Goal: Find specific page/section: Find specific page/section

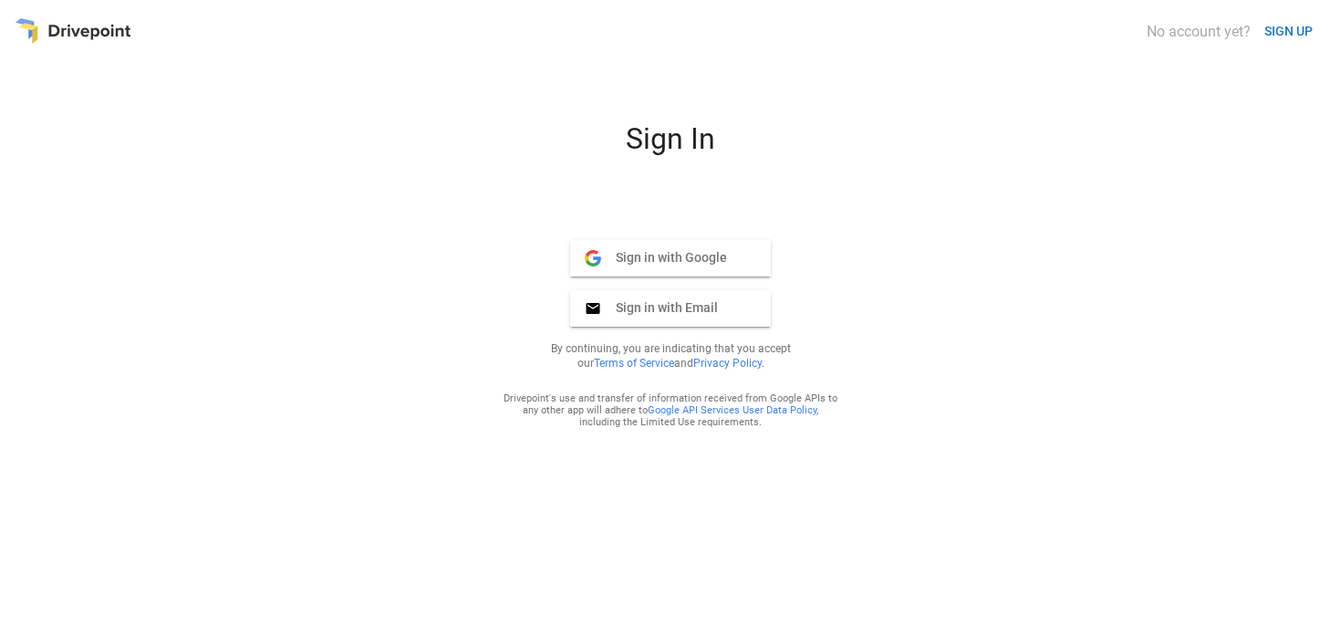
click at [732, 307] on button "Sign in with Email Email" at bounding box center [670, 308] width 201 height 36
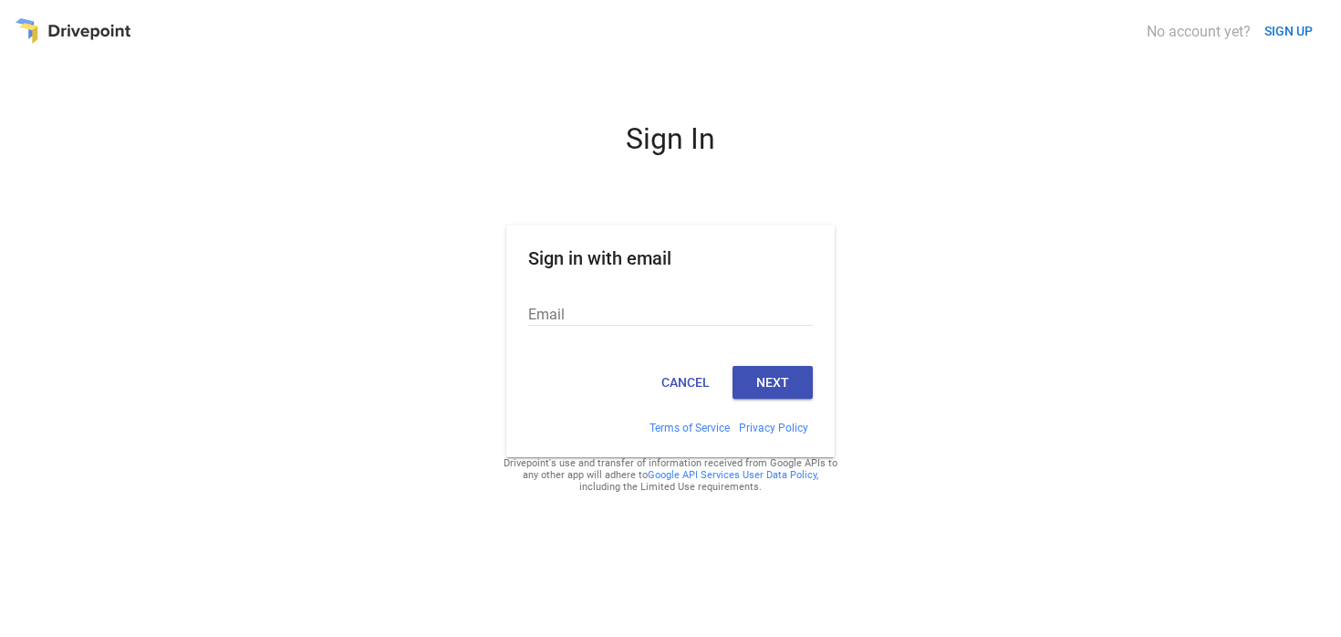
type input "**********"
click at [777, 400] on div "Cancel Next" at bounding box center [670, 389] width 328 height 62
click at [777, 368] on button "Next" at bounding box center [772, 382] width 80 height 33
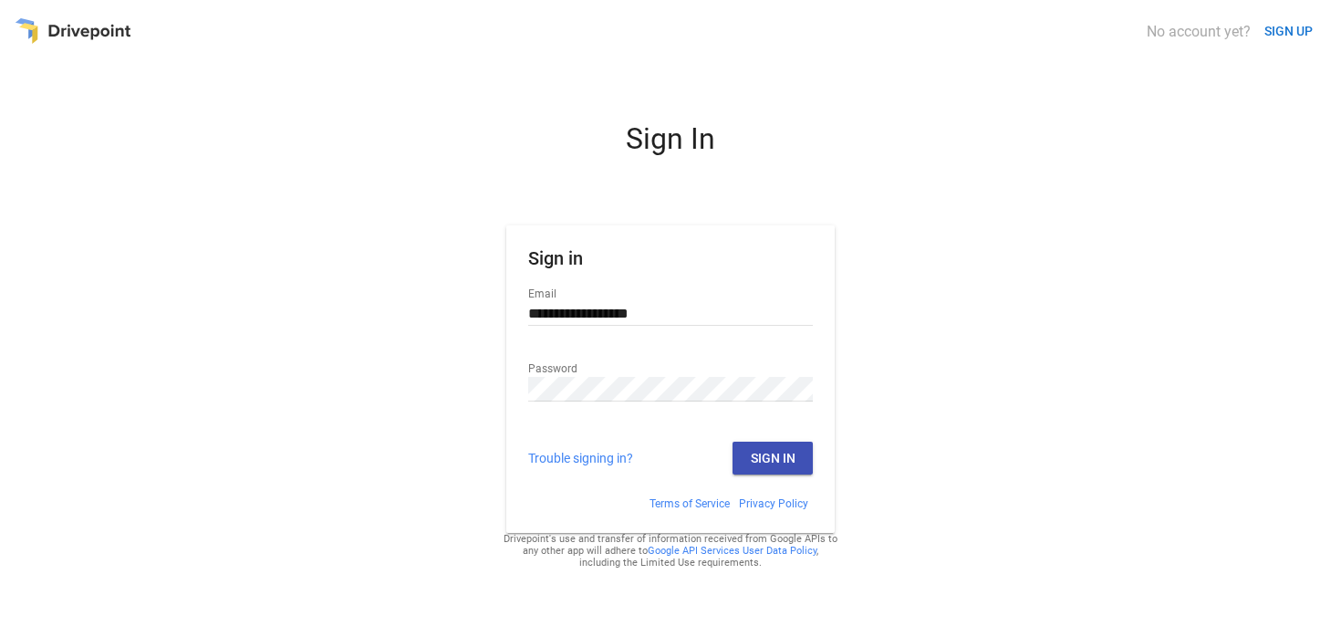
click at [750, 459] on button "Sign In" at bounding box center [772, 458] width 80 height 33
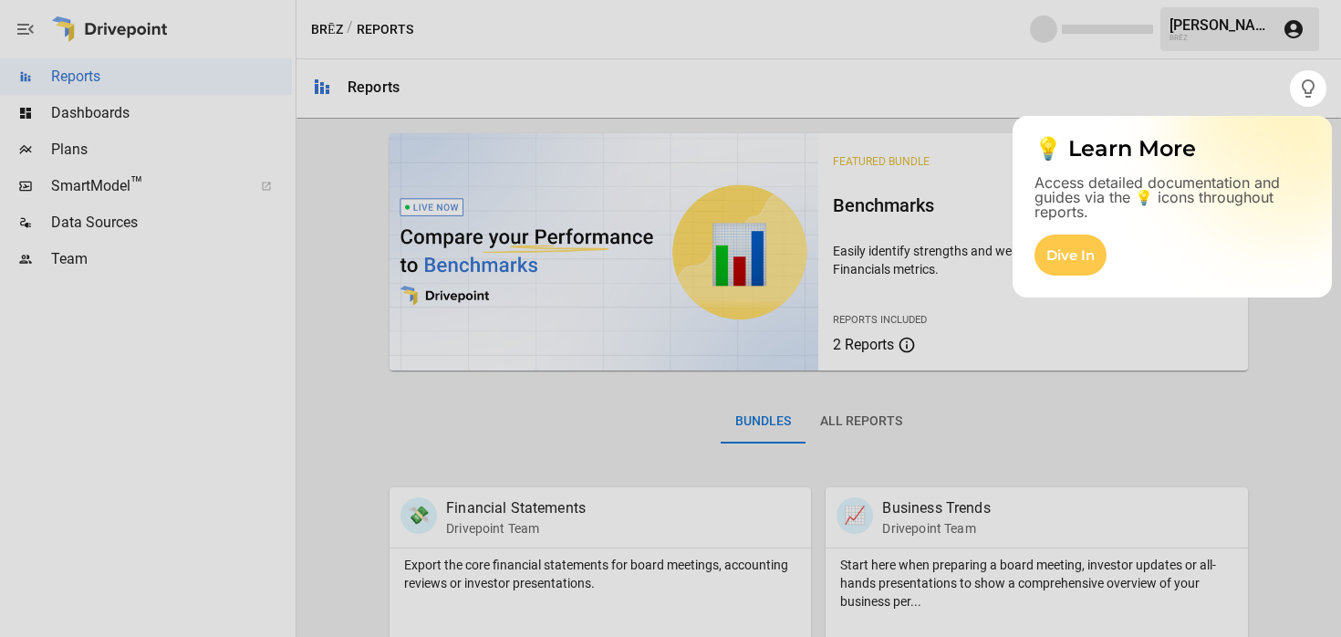
click at [1105, 84] on div at bounding box center [645, 318] width 1290 height 637
click at [326, 225] on div at bounding box center [670, 372] width 1341 height 530
click at [964, 456] on div at bounding box center [670, 372] width 1341 height 530
click at [687, 104] on div at bounding box center [645, 318] width 1290 height 637
click at [161, 120] on div at bounding box center [670, 372] width 1341 height 530
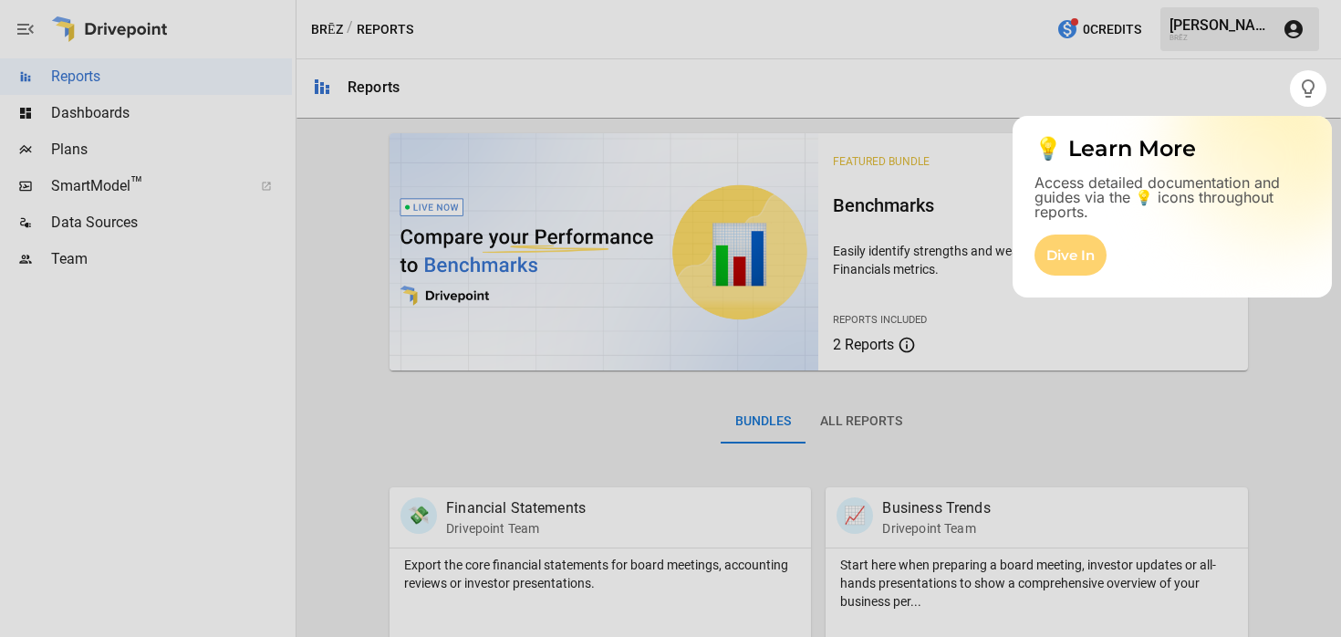
click at [1058, 244] on div "Dive In" at bounding box center [1070, 254] width 72 height 41
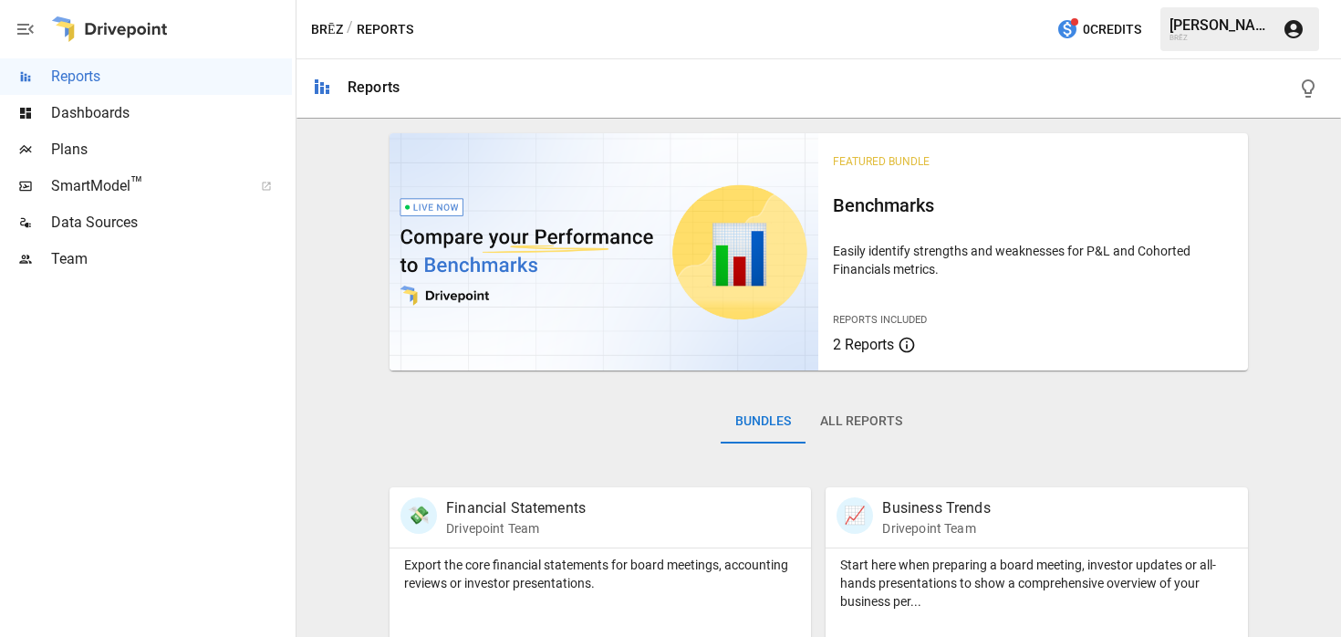
click at [98, 118] on span "Dashboards" at bounding box center [171, 113] width 241 height 22
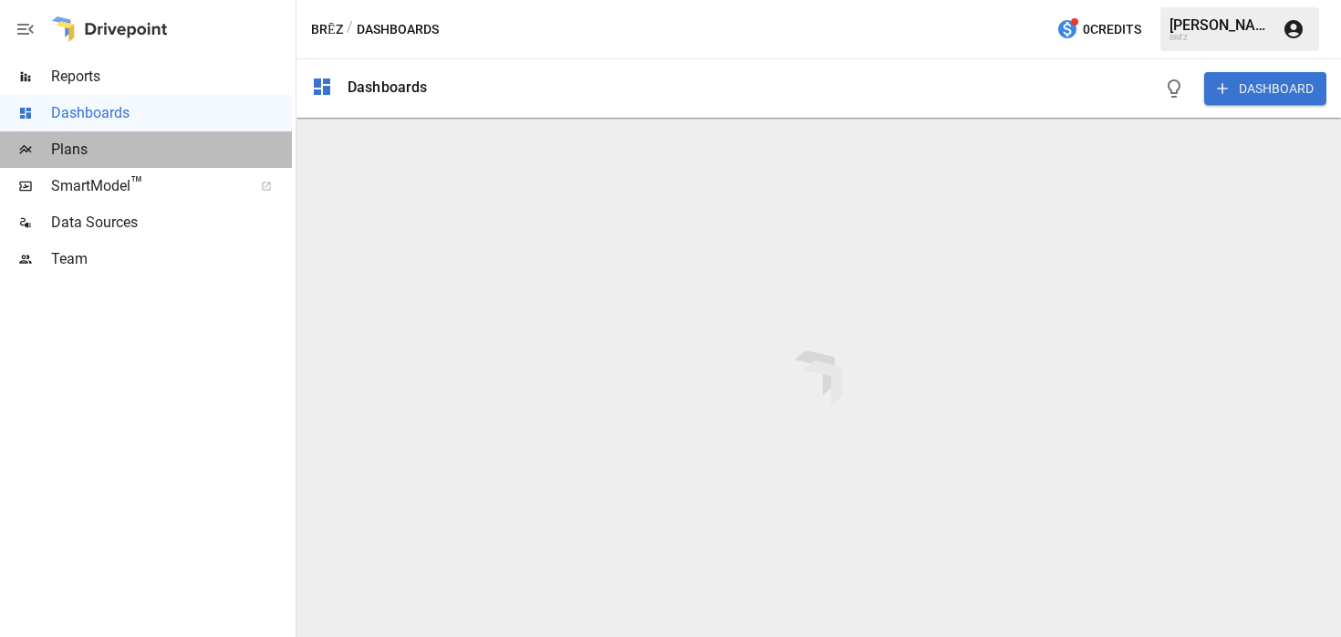
click at [98, 140] on span "Plans" at bounding box center [171, 150] width 241 height 22
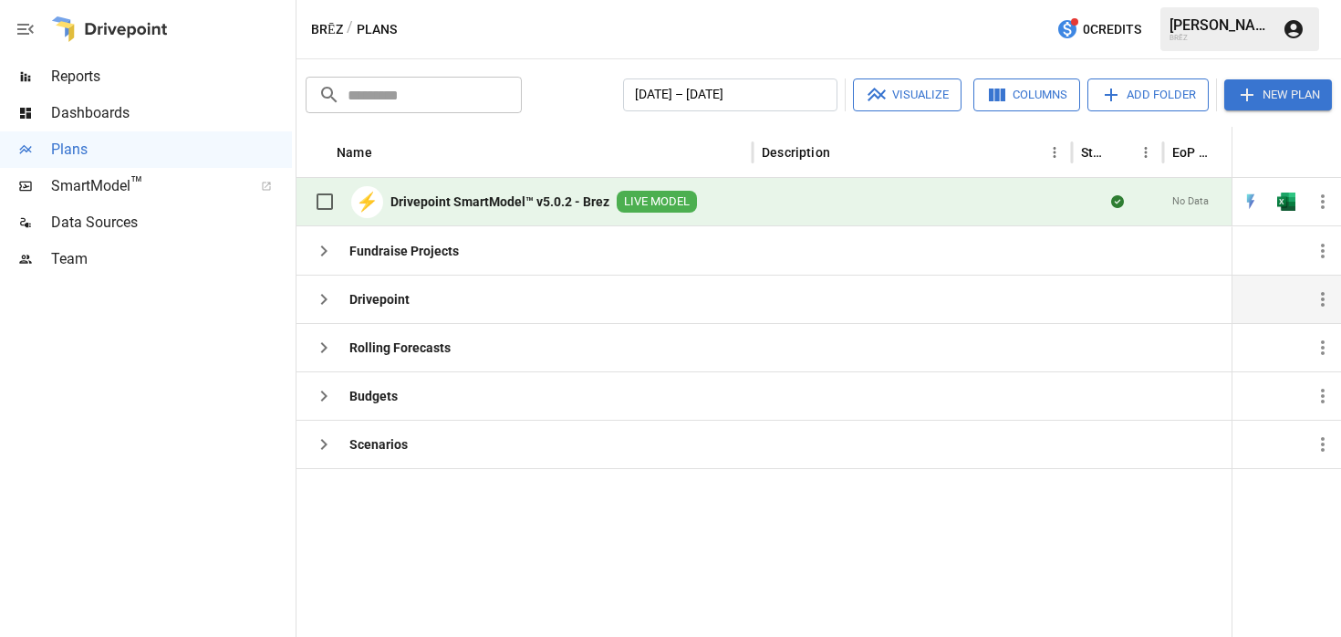
click at [342, 302] on div "Drivepoint" at bounding box center [358, 299] width 104 height 36
click at [322, 296] on icon "button" at bounding box center [324, 299] width 22 height 22
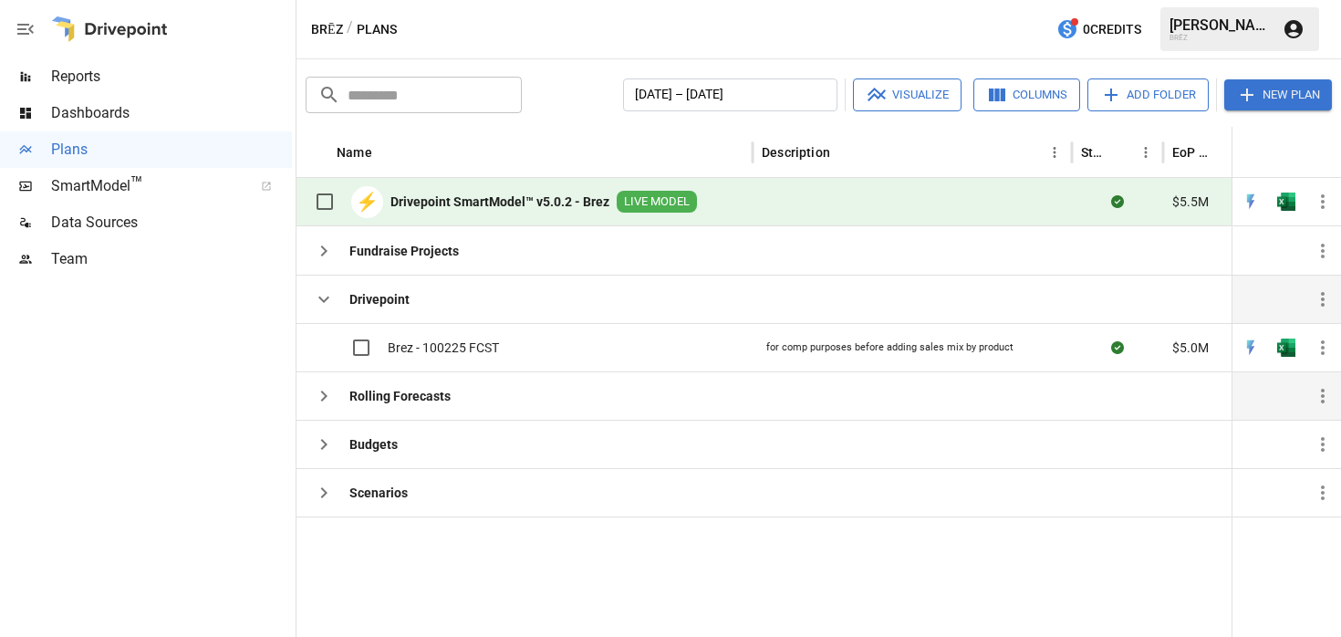
click at [317, 392] on icon "button" at bounding box center [324, 396] width 22 height 22
click at [325, 399] on icon "button" at bounding box center [324, 395] width 6 height 11
click at [329, 244] on icon "button" at bounding box center [324, 251] width 22 height 22
click at [489, 202] on b "Drivepoint SmartModel™ v5.0.2 - Brez" at bounding box center [499, 201] width 219 height 18
